Goal: Check status: Check status

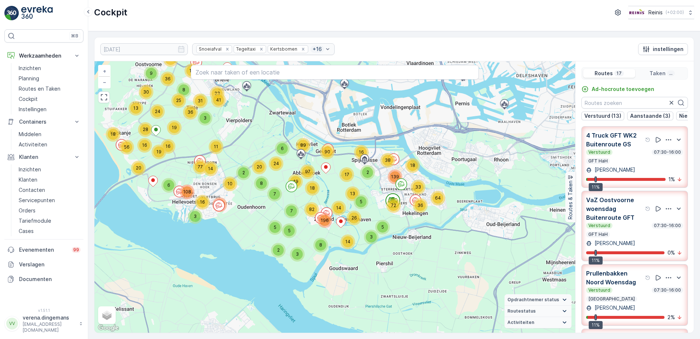
scroll to position [73, 0]
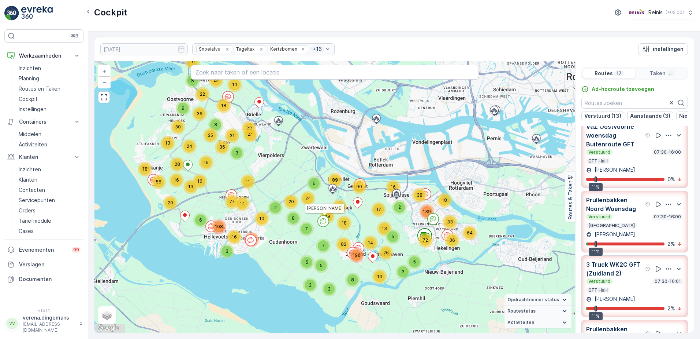
drag, startPoint x: 191, startPoint y: 145, endPoint x: 224, endPoint y: 182, distance: 49.8
click at [234, 192] on div "72 18 38 64 36 33 139 16 3 5 2 17 90 5 3 26 14 13 97 18 2 89 6 82 7 20 7 24 8 1…" at bounding box center [335, 196] width 481 height 271
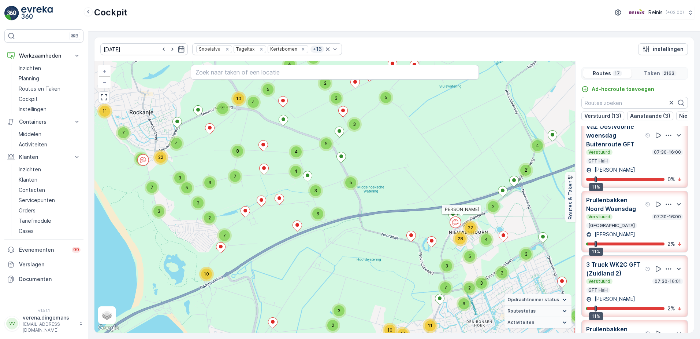
scroll to position [293, 0]
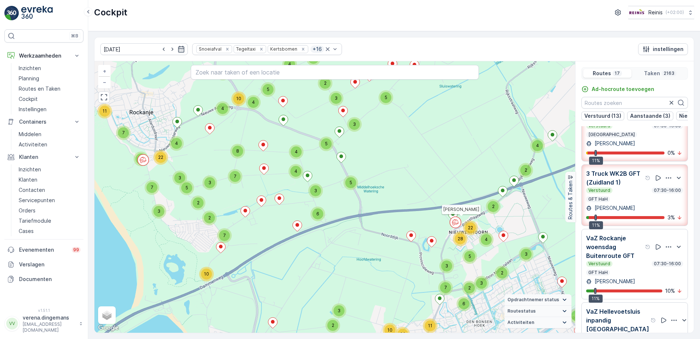
click at [630, 272] on div "Verstuurd 07:30-16:00 GFT HaH" at bounding box center [635, 267] width 97 height 15
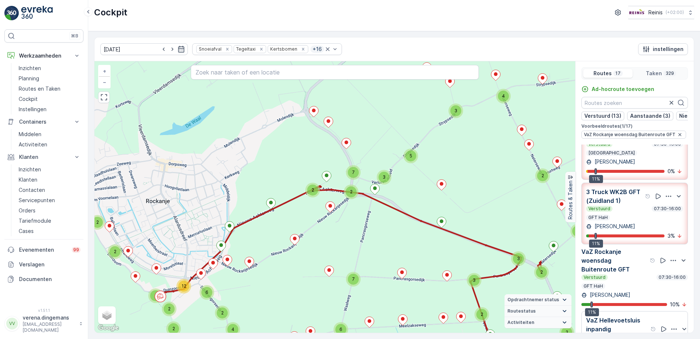
drag, startPoint x: 547, startPoint y: 228, endPoint x: 465, endPoint y: 257, distance: 87.1
click at [465, 257] on div "3 2 2 2 2 3 4 6 3 2 2 3 2 3 2 3 3 4 4 10 3 2 2 2 2 3 2 2 3 3 2 4 2 2 2 2 2 5 9 …" at bounding box center [335, 196] width 481 height 271
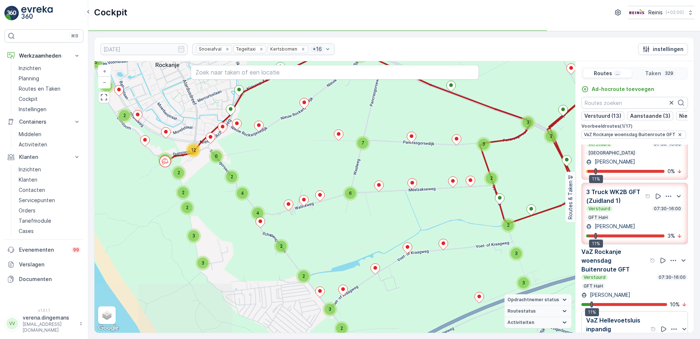
drag, startPoint x: 288, startPoint y: 289, endPoint x: 298, endPoint y: 153, distance: 136.3
click at [298, 153] on div "3 2 2 2 2 3 4 6 3 2 2 3 2 3 2 3 3 4 4 10 3 2 2 2 2 3 2 2 3 3 2 4 2 2 2 2 2 5 9 …" at bounding box center [335, 196] width 481 height 271
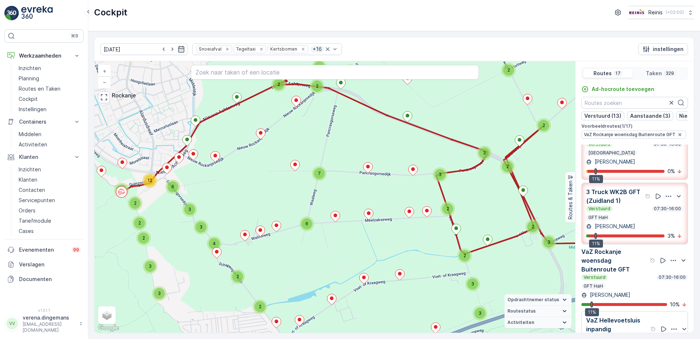
drag, startPoint x: 447, startPoint y: 280, endPoint x: 403, endPoint y: 310, distance: 53.2
click at [403, 310] on div "3 9 2 2 2 2 2 2 2 2 3 3 2 2 3 2 6 3 3 3 2 2 2 4 2 2 3 3 6 2 2 3 12 3 2 5 3 4 2 …" at bounding box center [335, 196] width 481 height 271
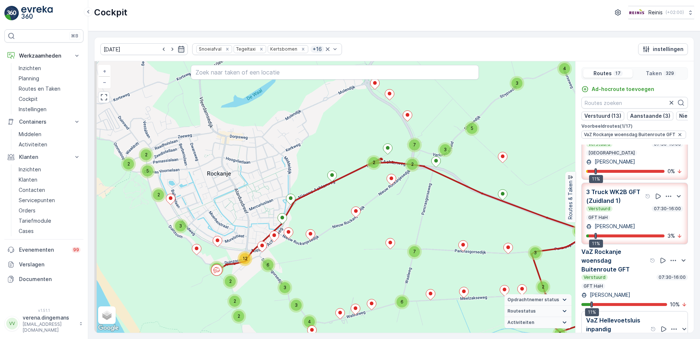
drag, startPoint x: 266, startPoint y: 214, endPoint x: 355, endPoint y: 286, distance: 114.0
click at [355, 286] on div "3 9 2 2 2 2 2 2 2 2 3 3 2 2 3 2 6 3 3 3 2 2 2 4 2 2 3 3 6 2 2 3 12 3 2 5 3 4 2 …" at bounding box center [335, 196] width 481 height 271
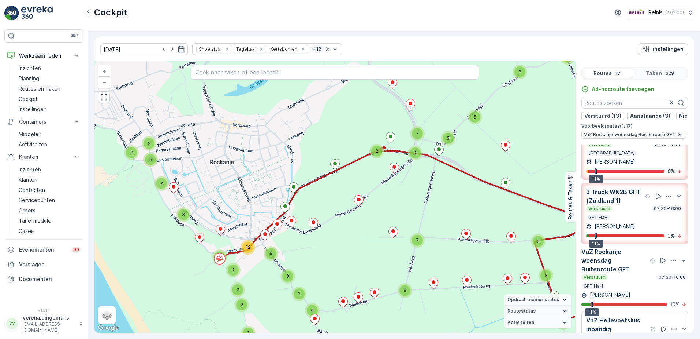
drag, startPoint x: 223, startPoint y: 188, endPoint x: 225, endPoint y: 175, distance: 13.3
click at [225, 175] on div "3 9 2 2 2 2 2 2 2 2 3 3 2 2 3 2 6 3 3 3 2 2 2 4 2 2 3 3 6 2 2 3 12 3 2 5 3 4 2 …" at bounding box center [335, 196] width 481 height 271
click at [632, 273] on p "VaZ Rockanje woensdag Buitenroute GFT" at bounding box center [615, 260] width 67 height 26
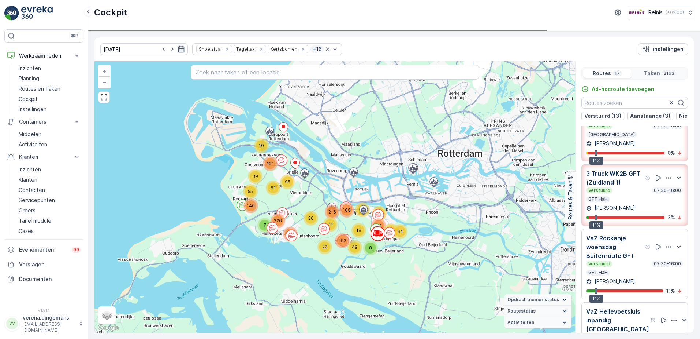
click at [178, 51] on icon "button" at bounding box center [181, 49] width 6 height 7
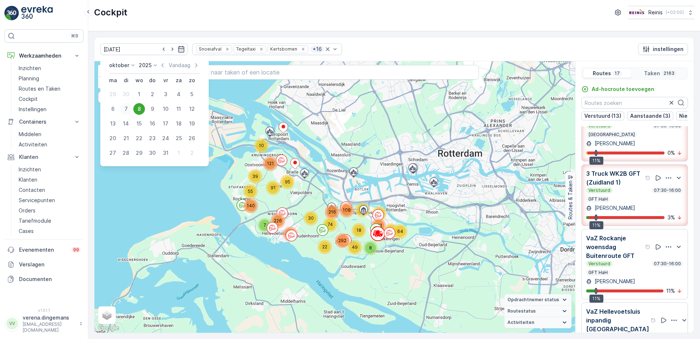
click at [126, 108] on div "7" at bounding box center [126, 109] width 12 height 12
type input "[DATE]"
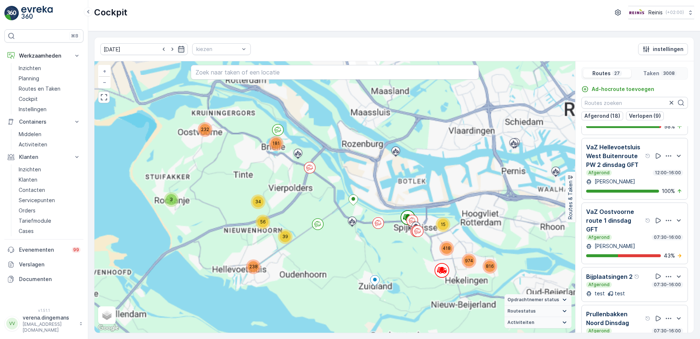
scroll to position [287, 0]
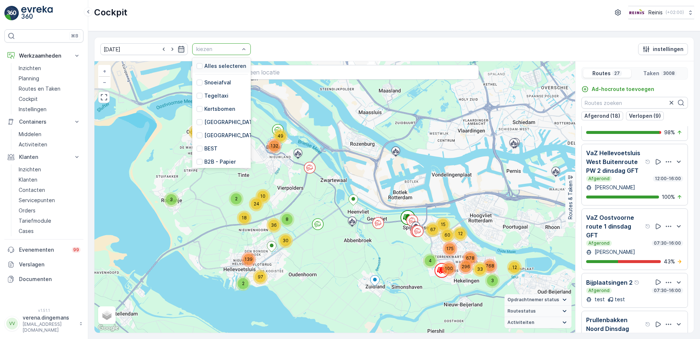
click at [240, 53] on div at bounding box center [243, 49] width 7 height 11
click at [197, 100] on div at bounding box center [200, 99] width 6 height 6
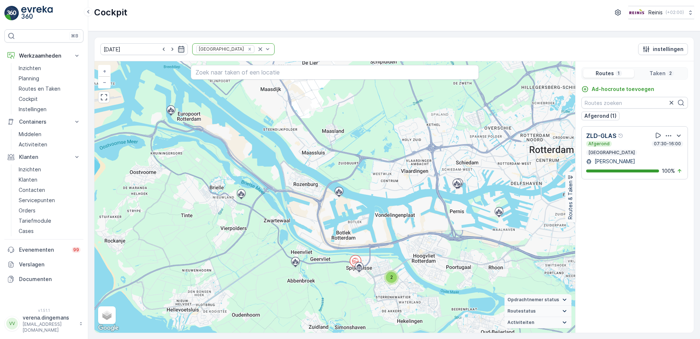
click at [248, 50] on icon "Remove Huis aan Huis" at bounding box center [249, 49] width 3 height 3
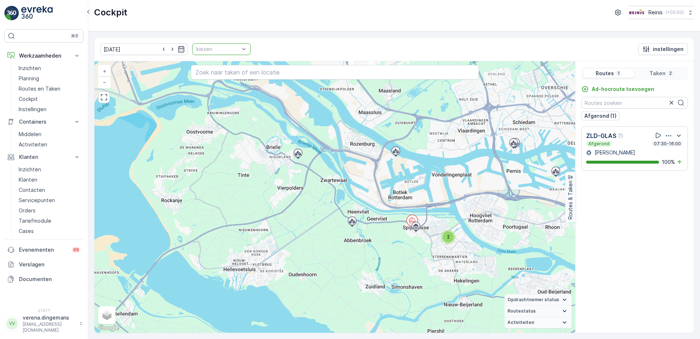
click at [240, 53] on div at bounding box center [243, 49] width 7 height 11
click at [312, 53] on div "[DATE] kiezen instellingen" at bounding box center [395, 49] width 600 height 24
click at [271, 70] on input "text" at bounding box center [335, 72] width 289 height 15
